Goal: Communication & Community: Answer question/provide support

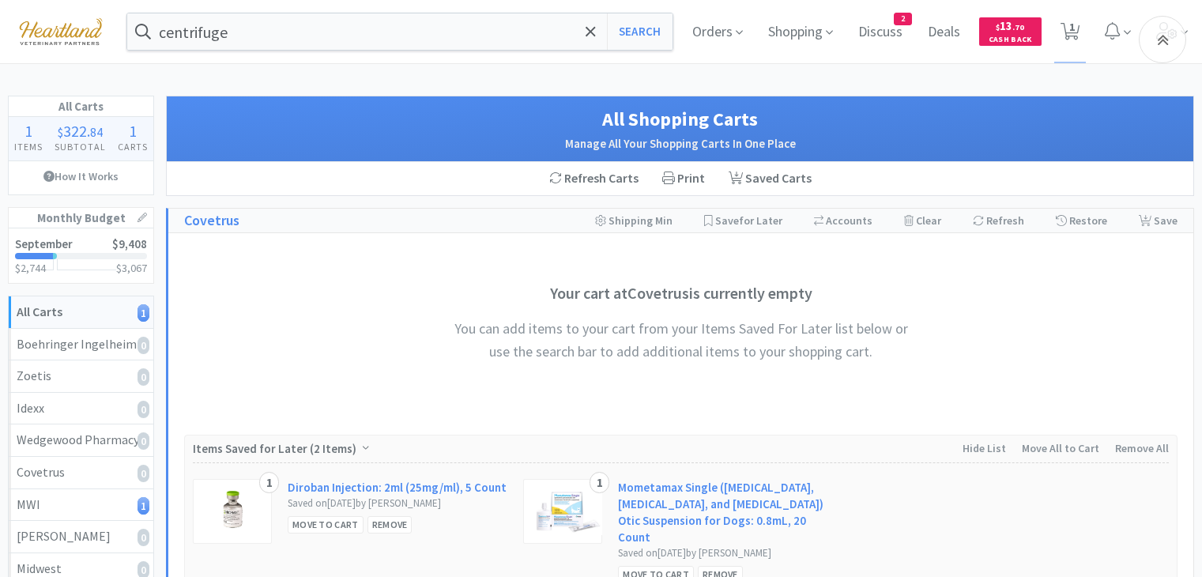
select select "1"
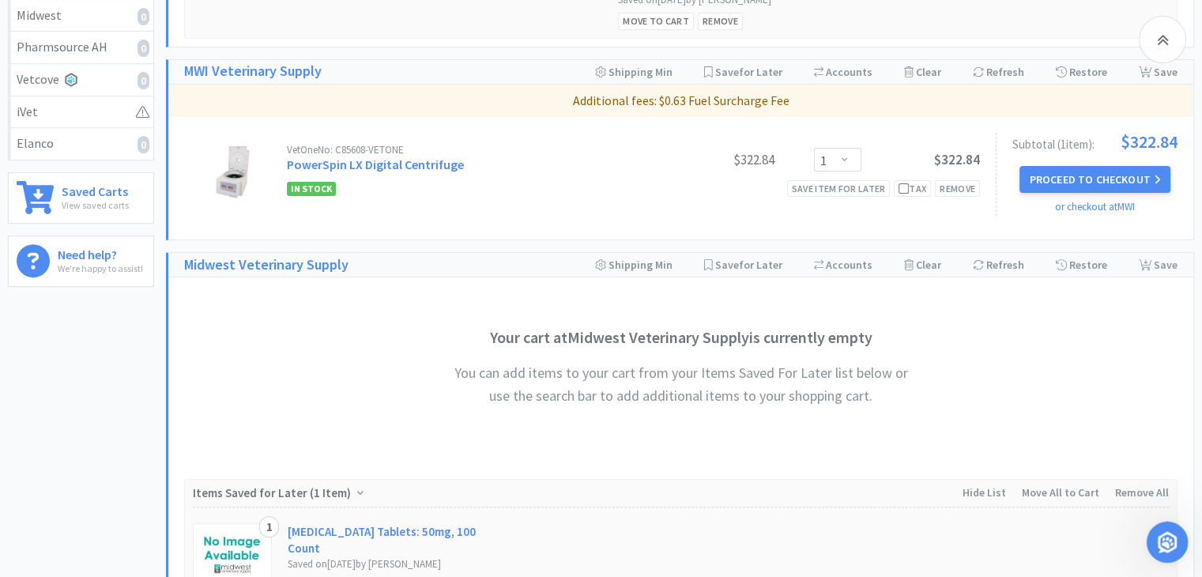
click at [1167, 548] on icon "Open Intercom Messenger" at bounding box center [1165, 540] width 26 height 26
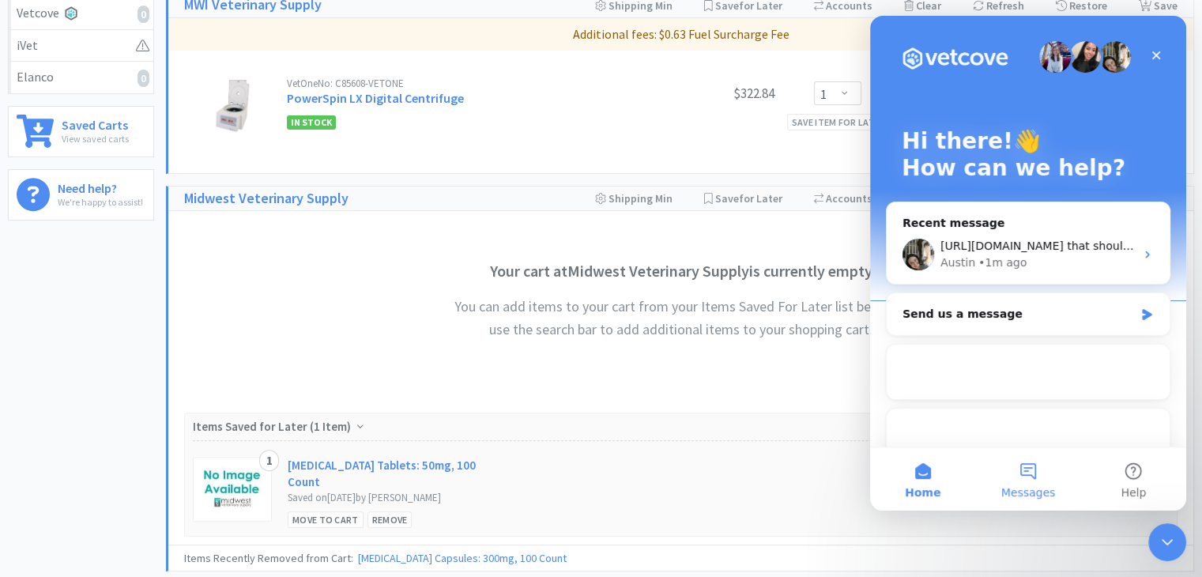
scroll to position [750, 0]
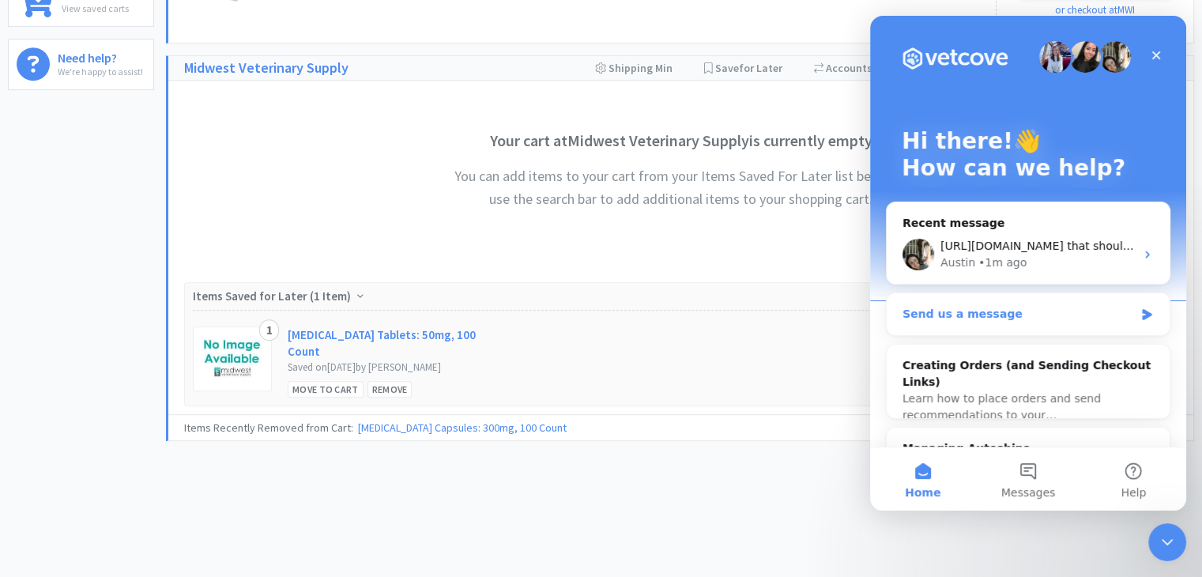
click at [988, 314] on div "Send us a message" at bounding box center [1018, 314] width 232 height 17
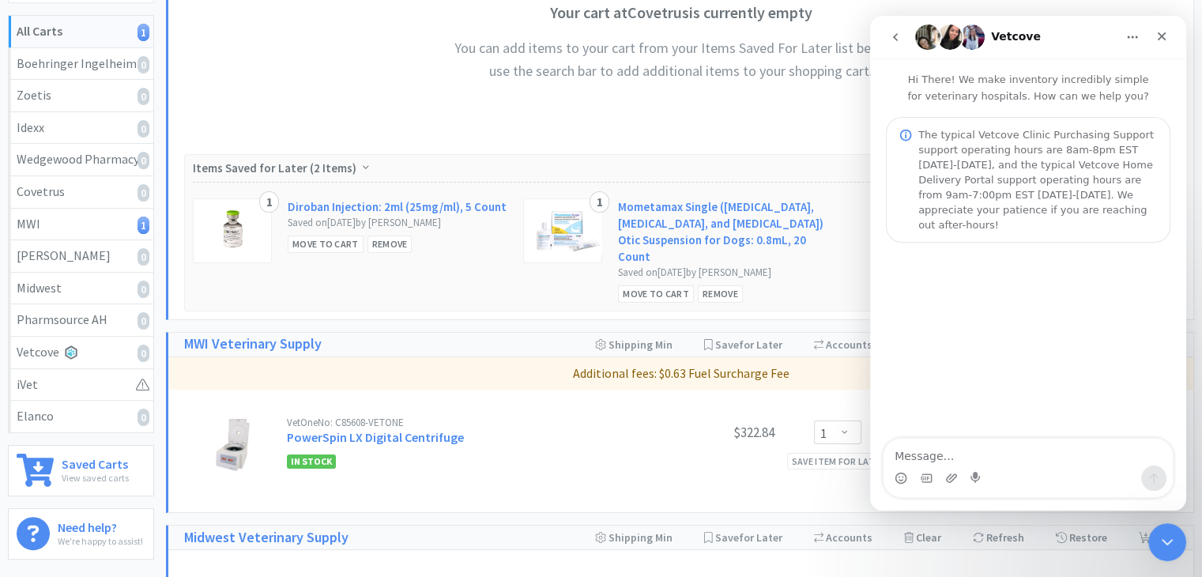
scroll to position [276, 0]
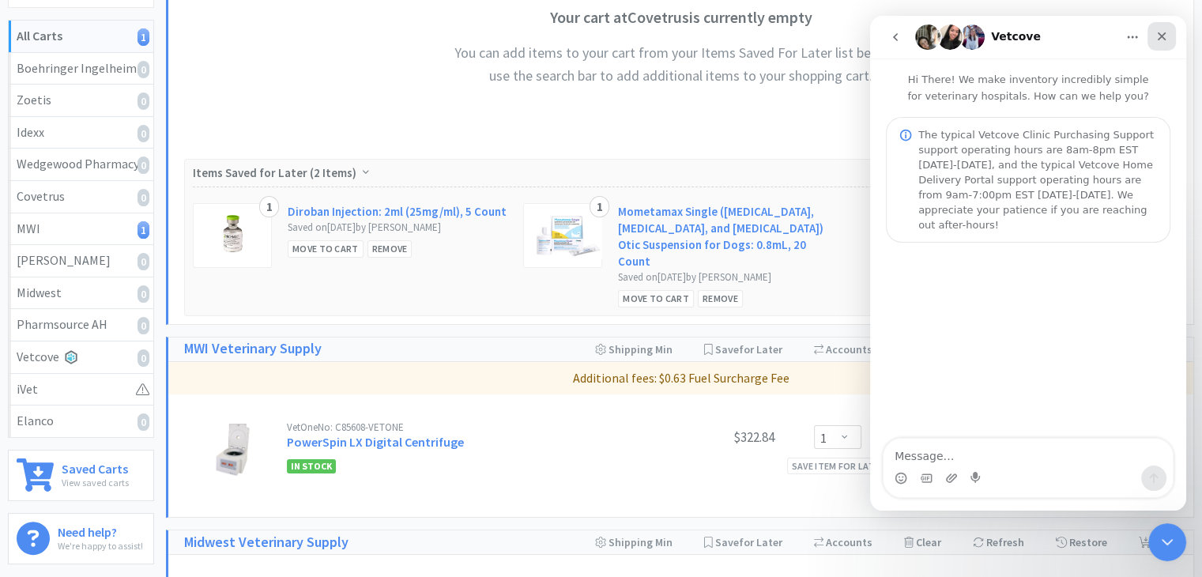
click at [1151, 36] on div "Close" at bounding box center [1161, 36] width 28 height 28
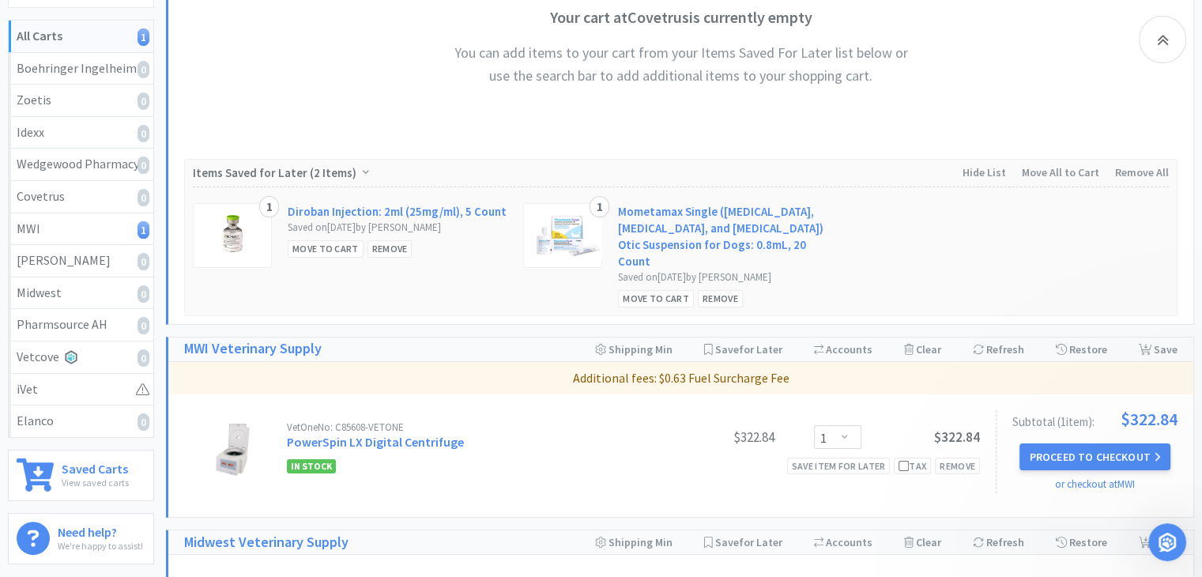
scroll to position [0, 0]
drag, startPoint x: 1162, startPoint y: 546, endPoint x: 2293, endPoint y: 1037, distance: 1233.5
click at [1161, 548] on icon "Open Intercom Messenger" at bounding box center [1165, 540] width 26 height 26
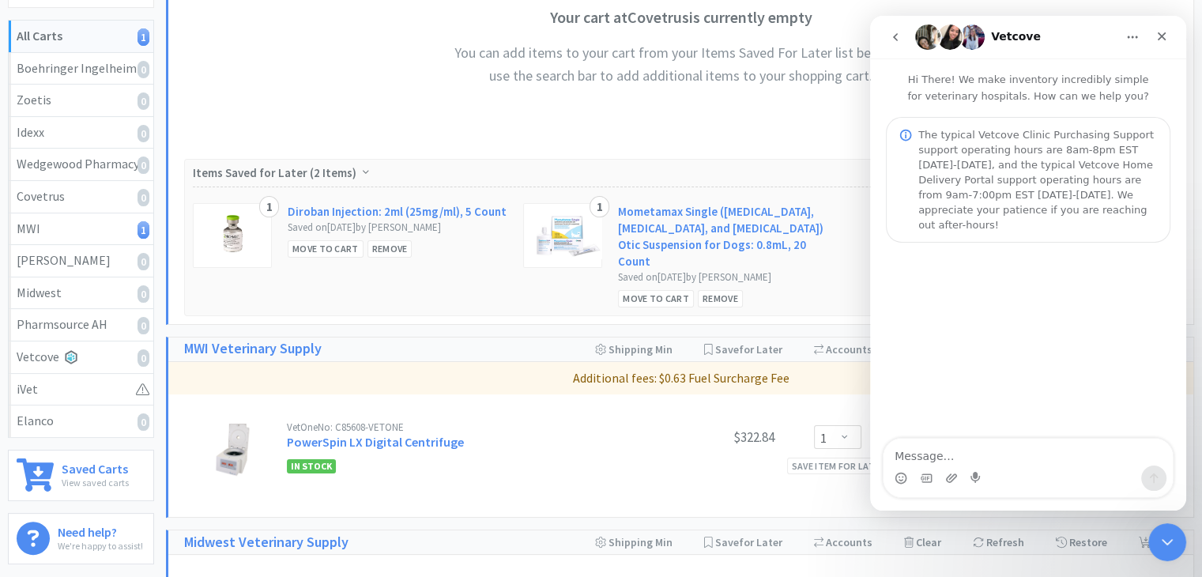
scroll to position [197, 0]
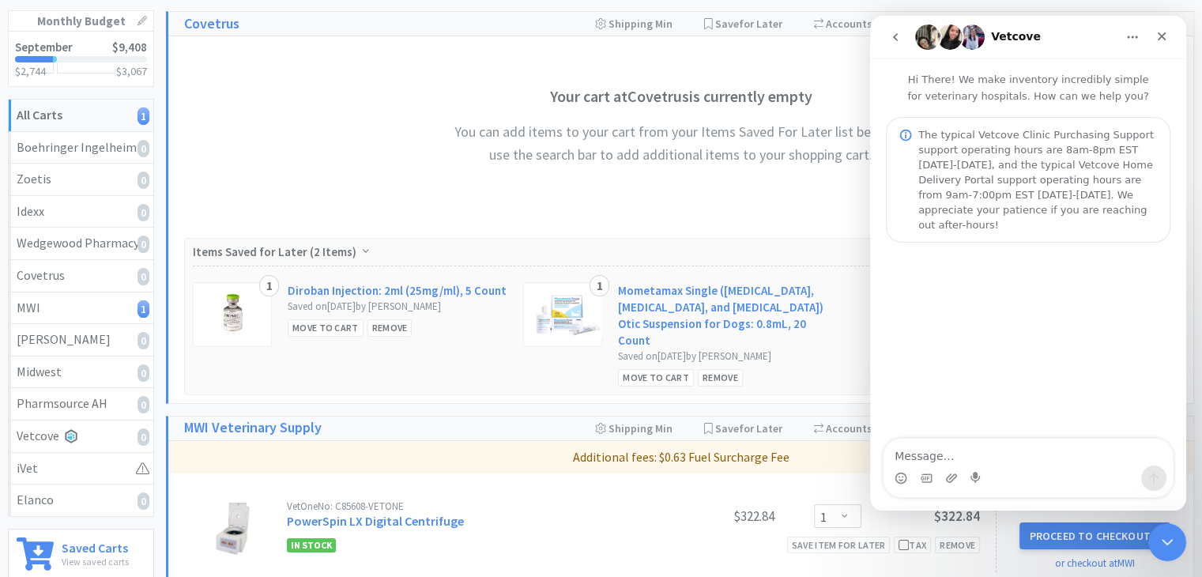
click at [898, 45] on button "go back" at bounding box center [895, 37] width 30 height 30
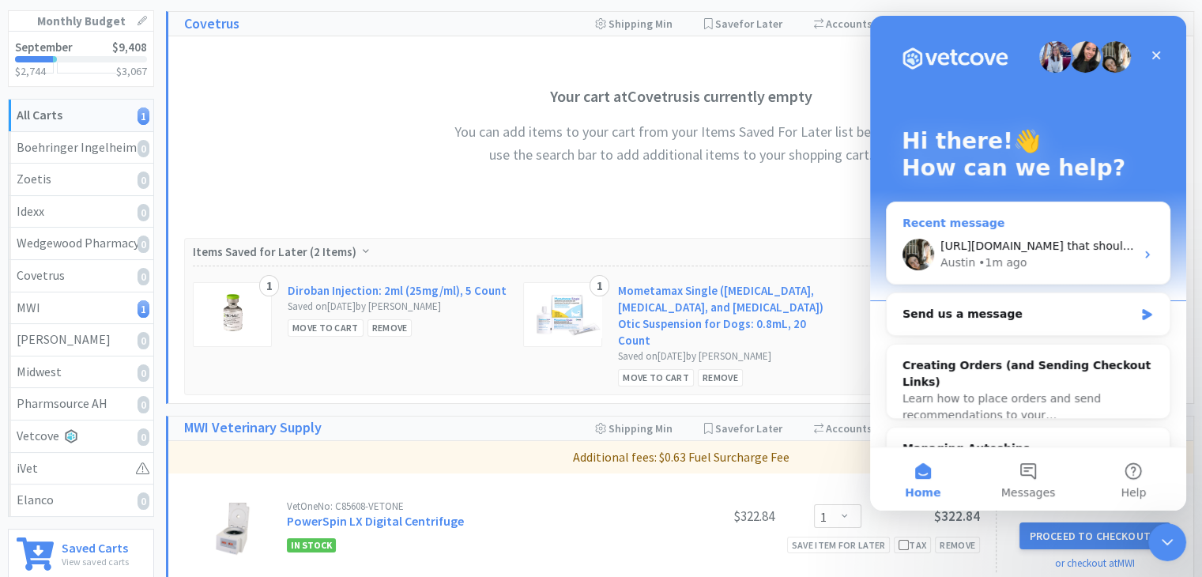
click at [980, 258] on div "• 1m ago" at bounding box center [1002, 262] width 48 height 17
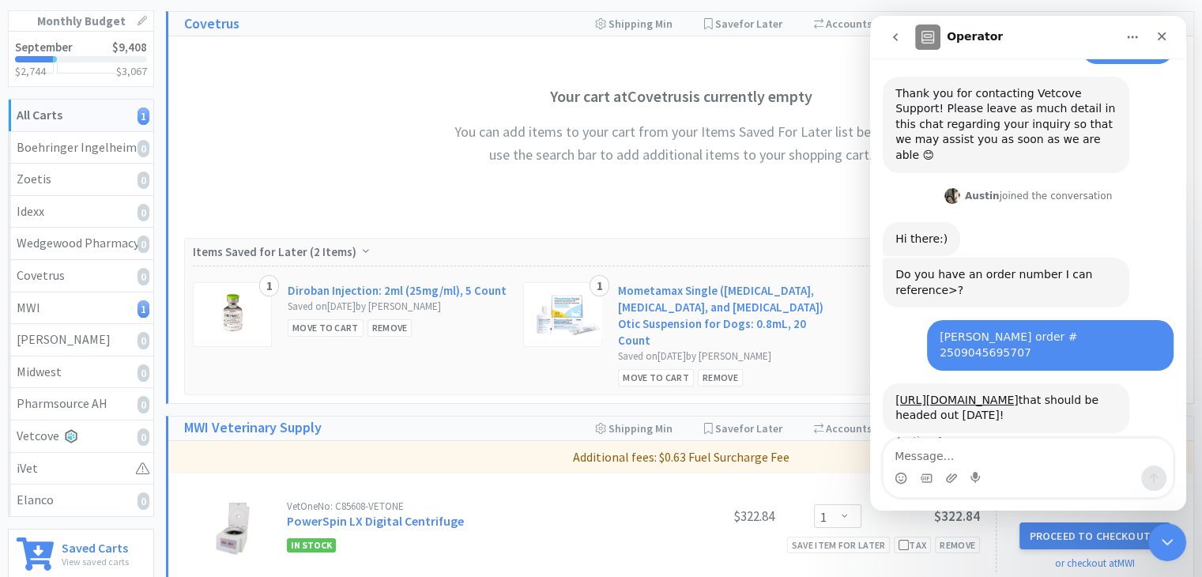
scroll to position [244, 0]
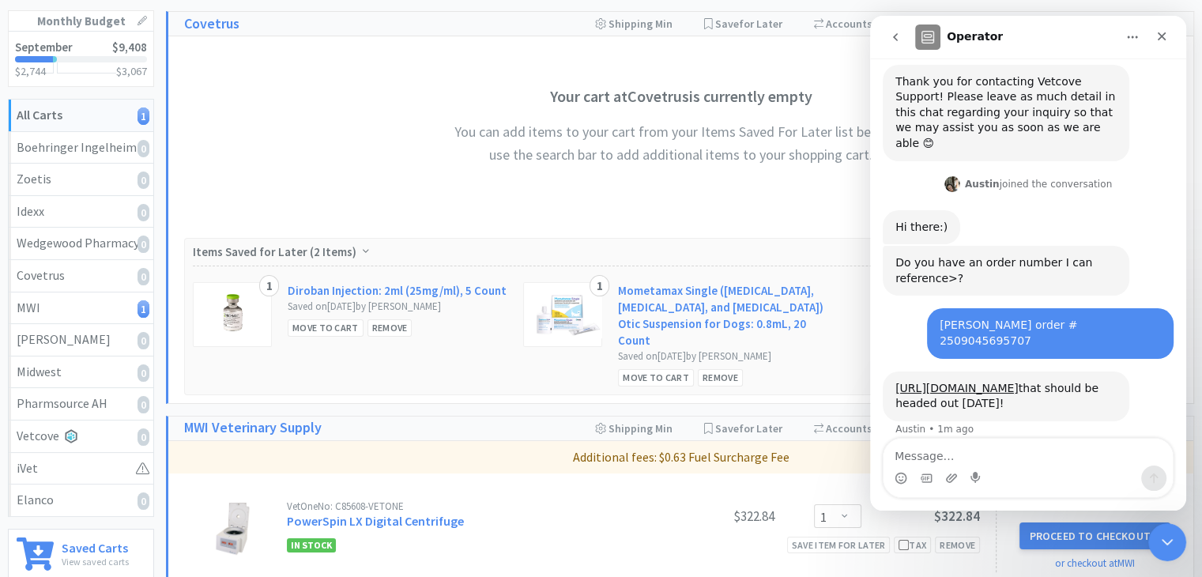
click at [953, 455] on textarea "Message…" at bounding box center [1028, 452] width 289 height 27
type textarea "thank you!"
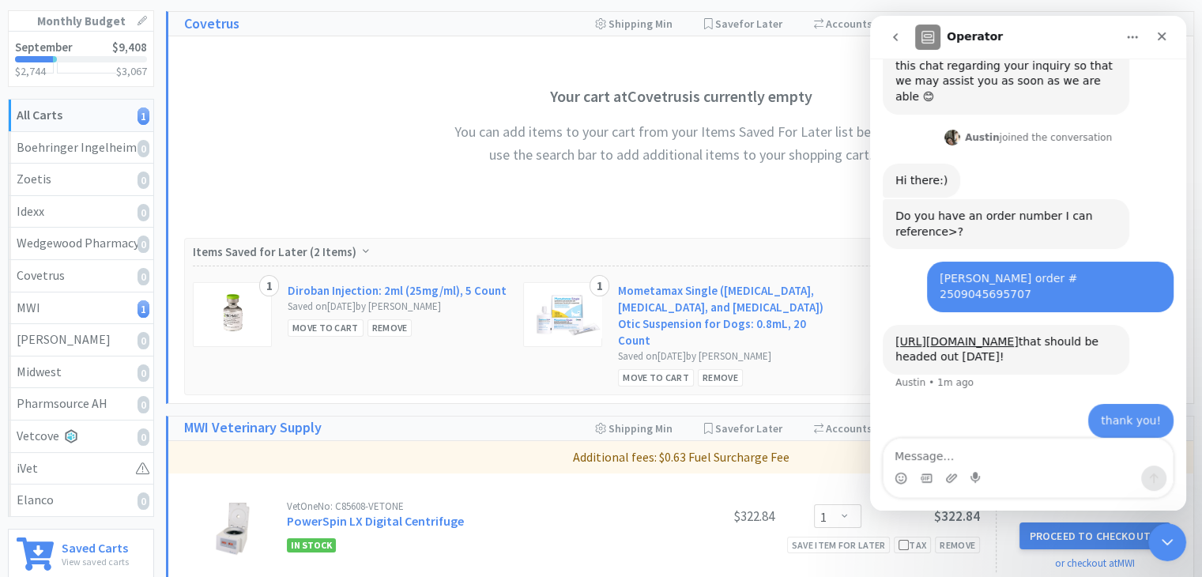
scroll to position [291, 0]
click at [1162, 37] on icon "Close" at bounding box center [1162, 36] width 9 height 9
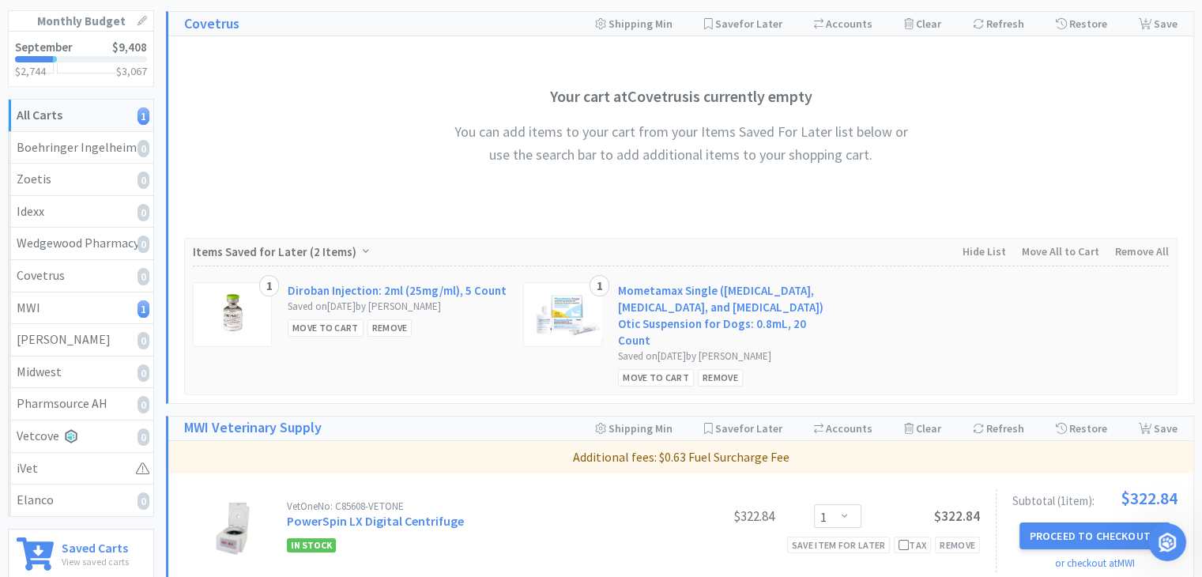
scroll to position [0, 0]
